Goal: Contribute content: Add original content to the website for others to see

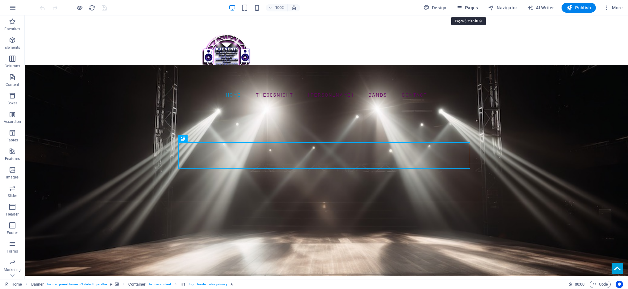
click at [473, 6] on span "Pages" at bounding box center [467, 8] width 22 height 6
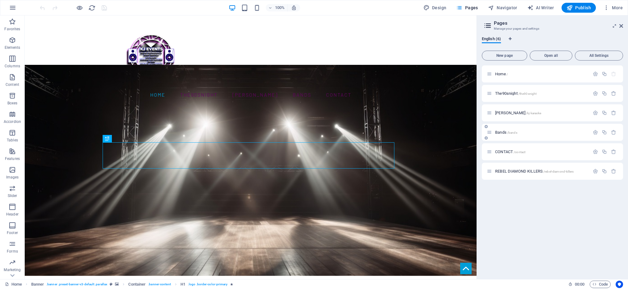
click at [498, 129] on div "Bands /bands" at bounding box center [537, 132] width 103 height 7
click at [504, 130] on span "Bands /bands" at bounding box center [506, 132] width 22 height 5
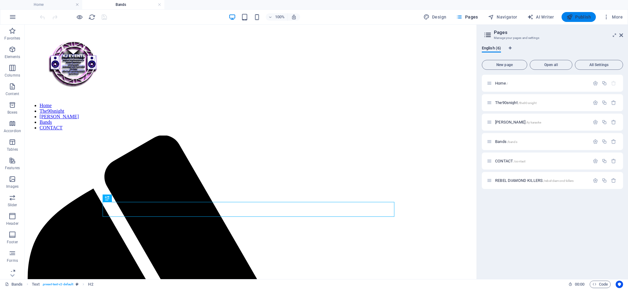
click at [583, 18] on span "Publish" at bounding box center [578, 17] width 24 height 6
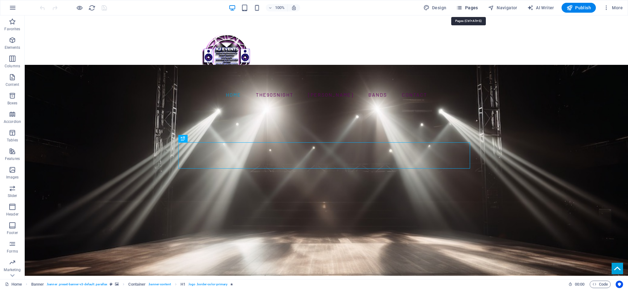
click at [471, 7] on span "Pages" at bounding box center [467, 8] width 22 height 6
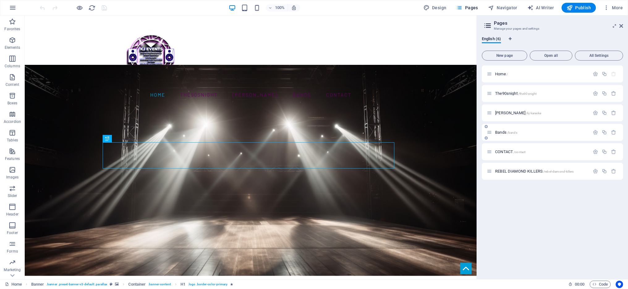
click at [503, 135] on div "Bands /bands" at bounding box center [537, 132] width 103 height 7
click at [497, 131] on span "Bands /bands" at bounding box center [506, 132] width 22 height 5
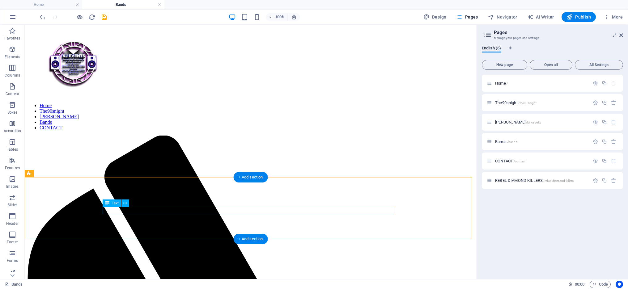
click at [13, 181] on icon "button" at bounding box center [12, 178] width 7 height 7
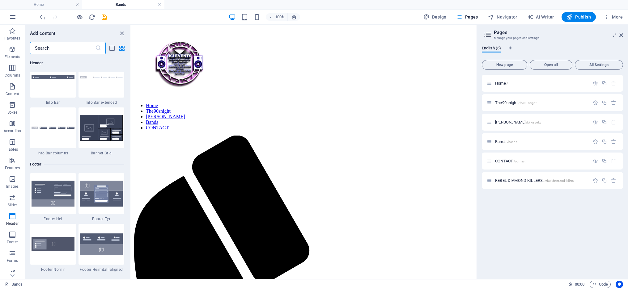
scroll to position [3989, 0]
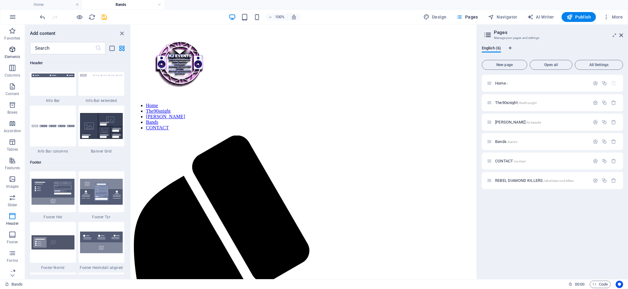
click at [15, 50] on icon "button" at bounding box center [12, 49] width 7 height 7
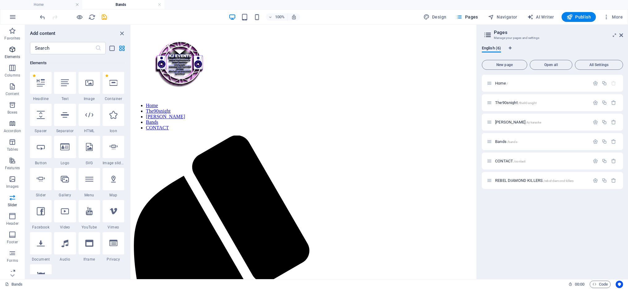
scroll to position [66, 0]
click at [92, 86] on icon at bounding box center [89, 83] width 8 height 8
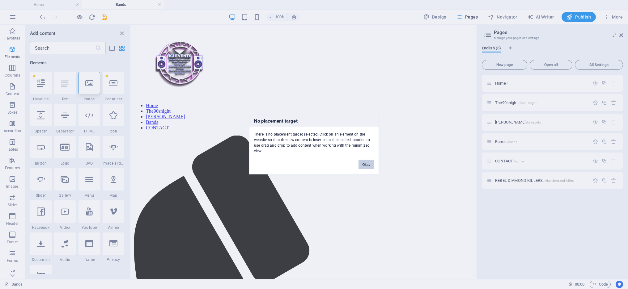
click at [368, 165] on button "Okay" at bounding box center [365, 164] width 15 height 9
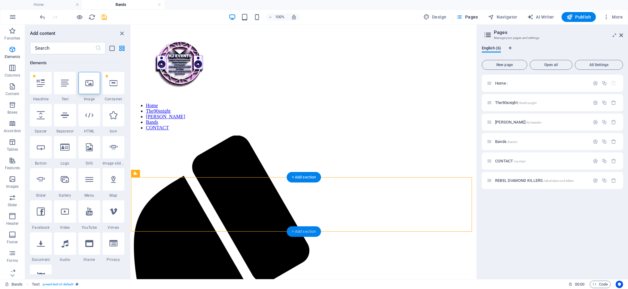
click at [311, 230] on div "+ Add section" at bounding box center [304, 231] width 34 height 11
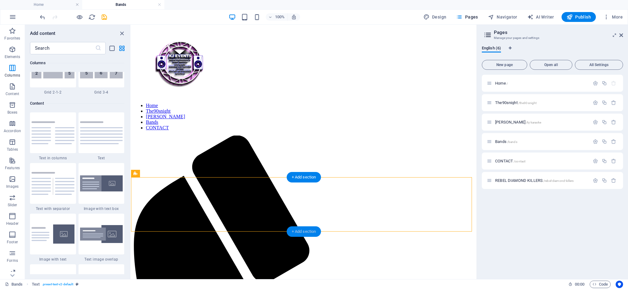
scroll to position [1081, 0]
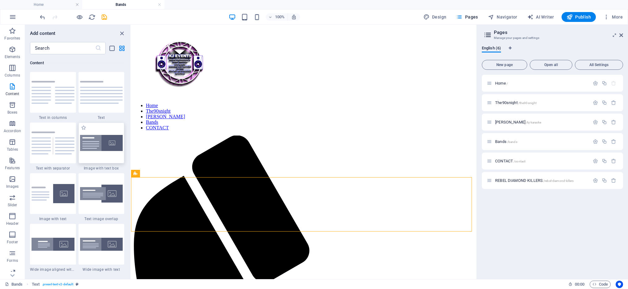
click at [90, 147] on img at bounding box center [101, 143] width 43 height 16
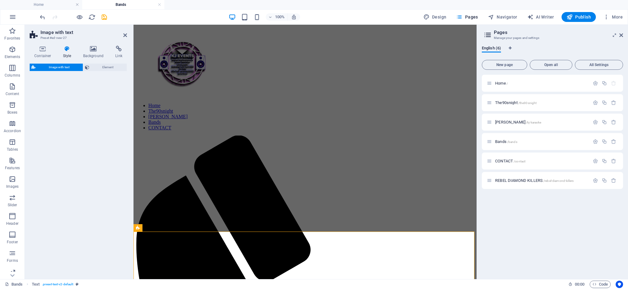
select select "rem"
select select "px"
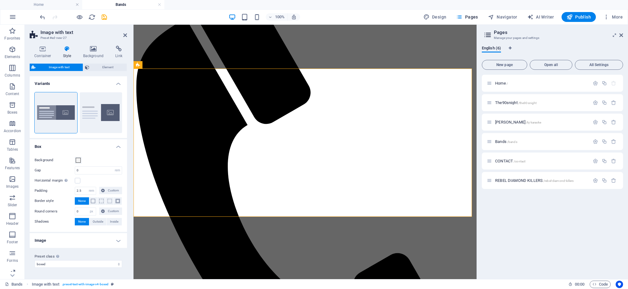
scroll to position [153, 0]
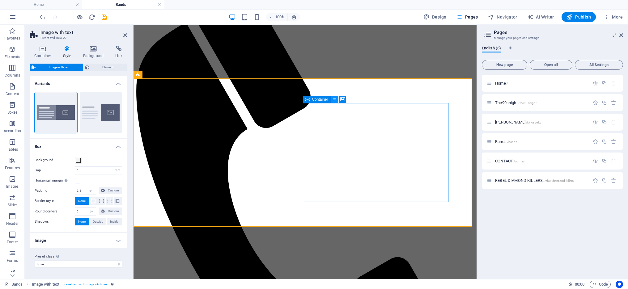
click at [336, 99] on icon at bounding box center [334, 99] width 3 height 6
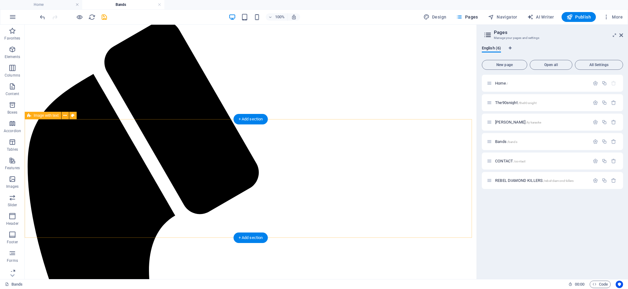
scroll to position [111, 0]
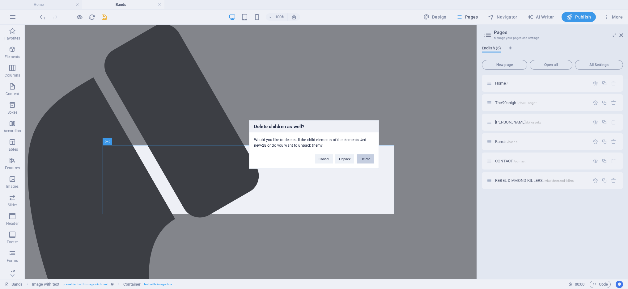
click at [367, 155] on button "Delete" at bounding box center [364, 158] width 17 height 9
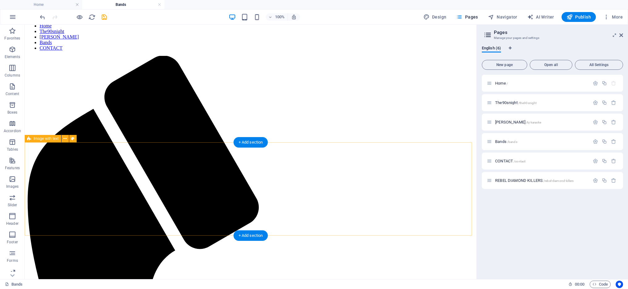
scroll to position [51, 0]
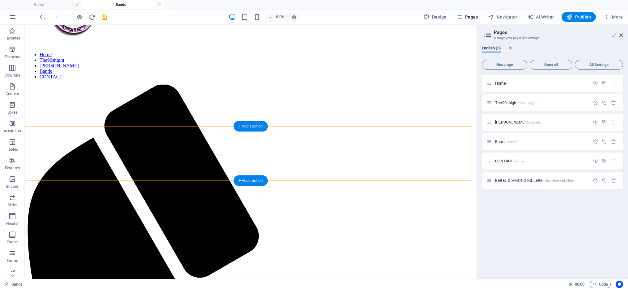
drag, startPoint x: 251, startPoint y: 127, endPoint x: 120, endPoint y: 103, distance: 133.2
click at [251, 127] on div "+ Add section" at bounding box center [250, 126] width 34 height 11
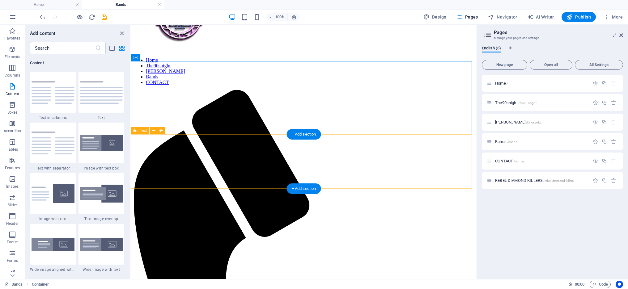
scroll to position [49, 0]
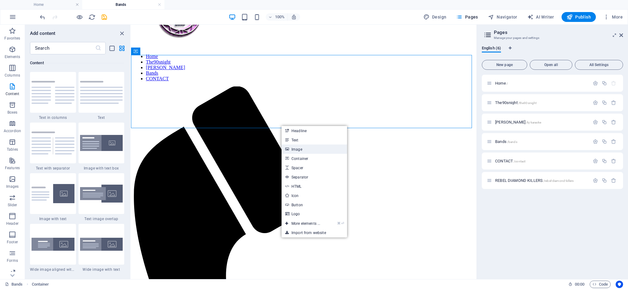
click at [298, 150] on link "Image" at bounding box center [313, 149] width 65 height 9
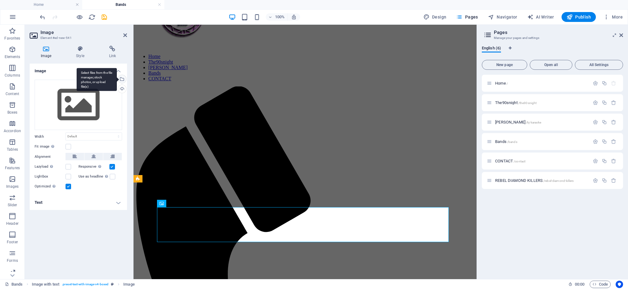
click at [117, 77] on div "Select files from the file manager, stock photos, or upload file(s)" at bounding box center [97, 79] width 40 height 23
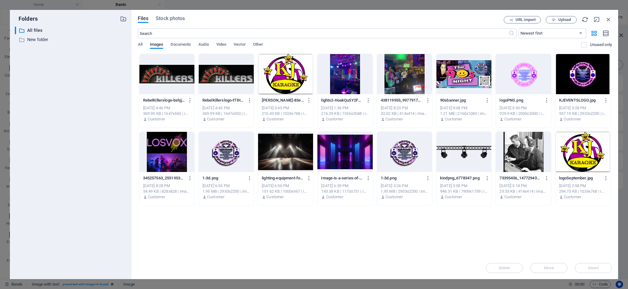
click at [166, 77] on div at bounding box center [166, 74] width 55 height 40
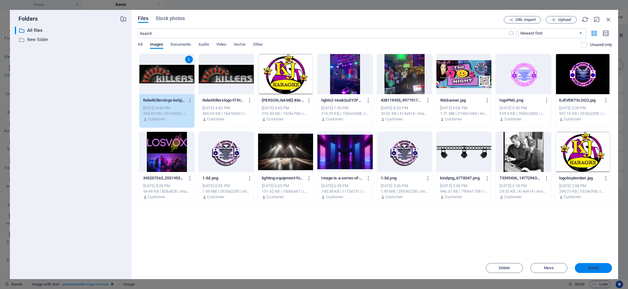
click at [591, 263] on button "Insert" at bounding box center [592, 268] width 37 height 10
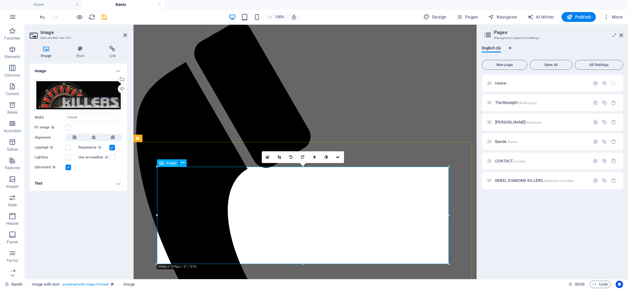
scroll to position [128, 0]
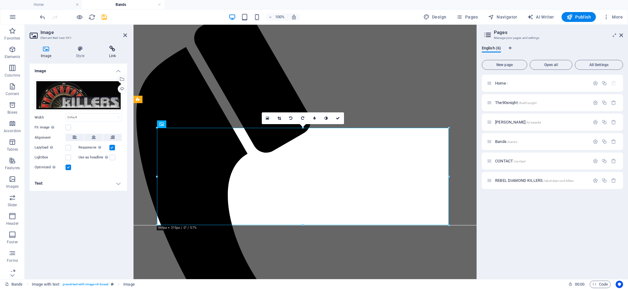
click at [115, 52] on icon at bounding box center [112, 49] width 29 height 6
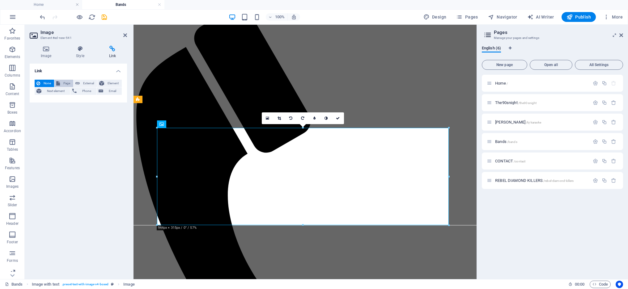
click at [68, 83] on span "Page" at bounding box center [67, 83] width 10 height 7
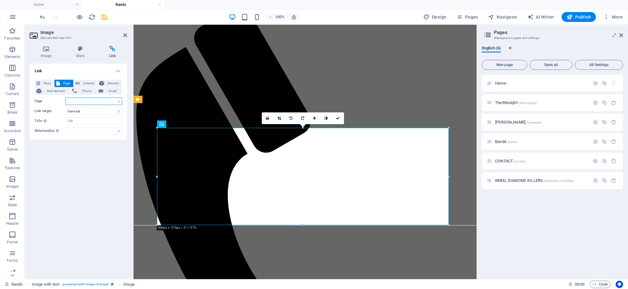
click at [116, 101] on select "Home The90snight [PERSON_NAME] Bands CONTACT REBEL DIAMOND KILLERS" at bounding box center [93, 101] width 57 height 7
select select "5"
click at [65, 98] on select "Home The90snight [PERSON_NAME] Bands CONTACT REBEL DIAMOND KILLERS" at bounding box center [93, 101] width 57 height 7
click at [102, 110] on select "New tab Same tab Overlay" at bounding box center [93, 110] width 57 height 7
select select "blank"
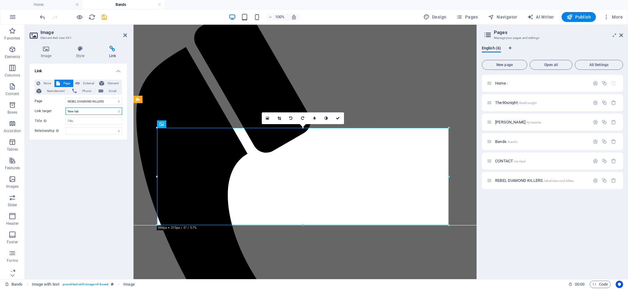
click at [65, 107] on select "New tab Same tab Overlay" at bounding box center [93, 110] width 57 height 7
click at [584, 18] on span "Publish" at bounding box center [578, 17] width 24 height 6
